Goal: Navigation & Orientation: Find specific page/section

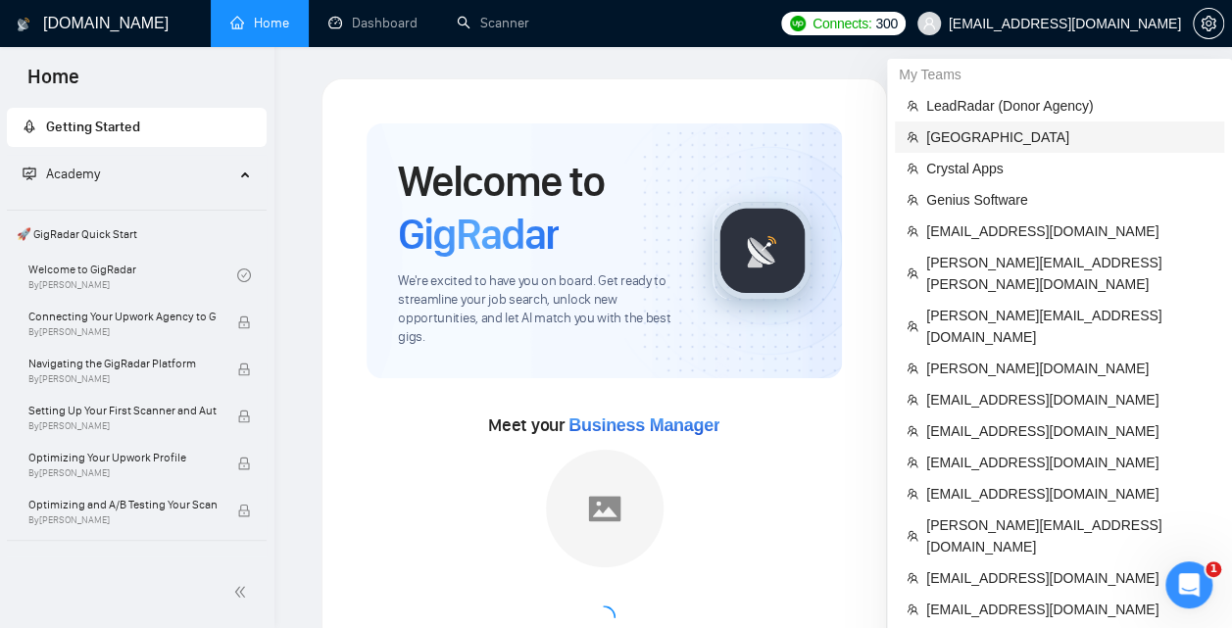
click at [1009, 135] on span "[GEOGRAPHIC_DATA]" at bounding box center [1069, 137] width 286 height 22
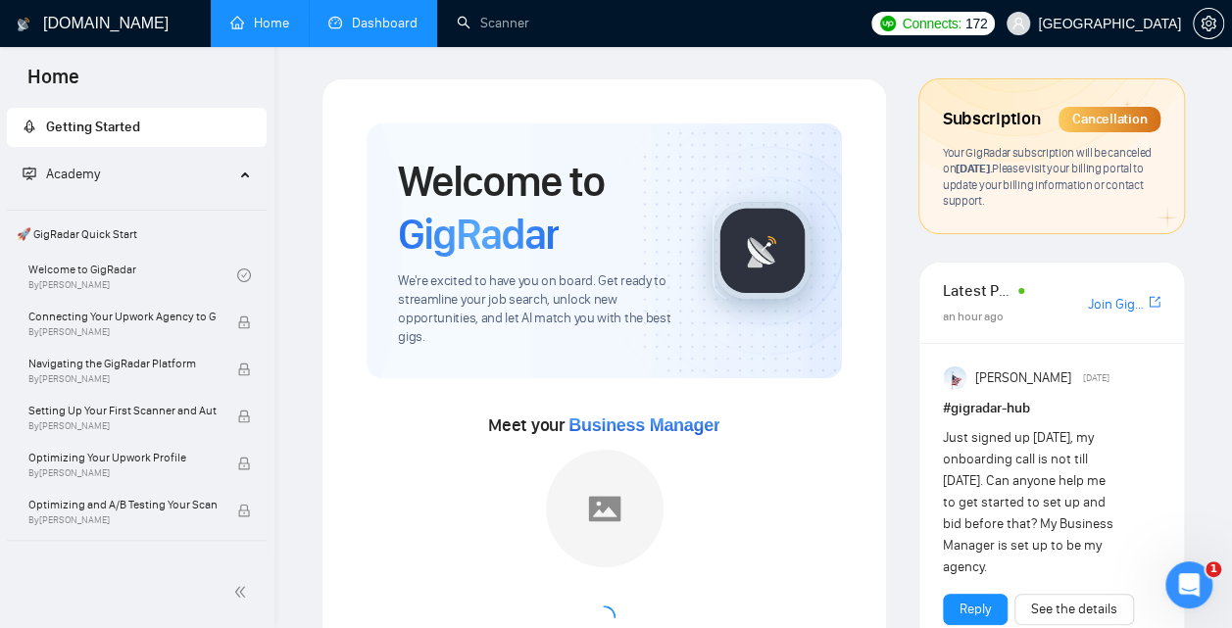
click at [380, 23] on link "Dashboard" at bounding box center [372, 23] width 89 height 17
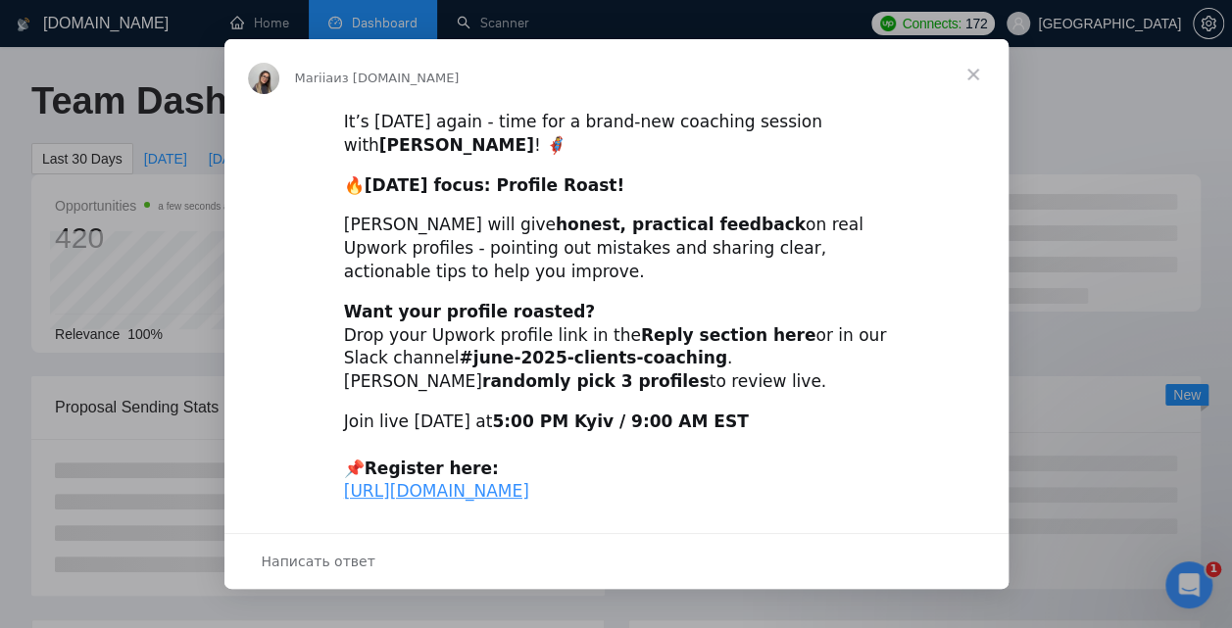
click at [977, 66] on span "Закрыть" at bounding box center [973, 74] width 71 height 71
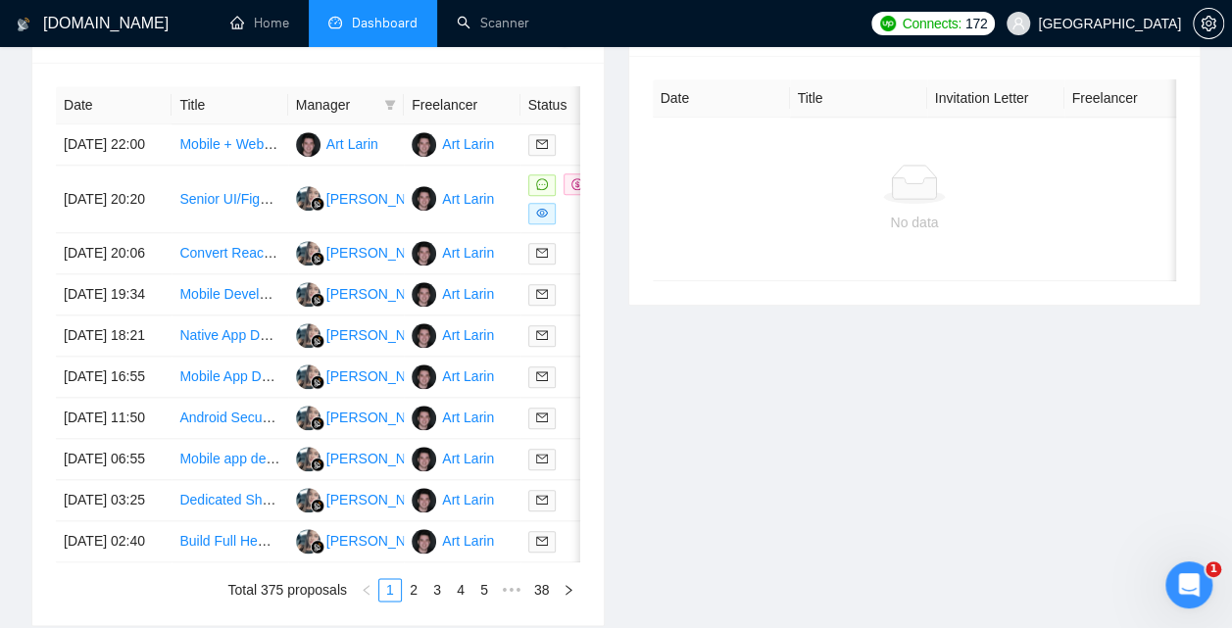
scroll to position [834, 0]
